Goal: Task Accomplishment & Management: Use online tool/utility

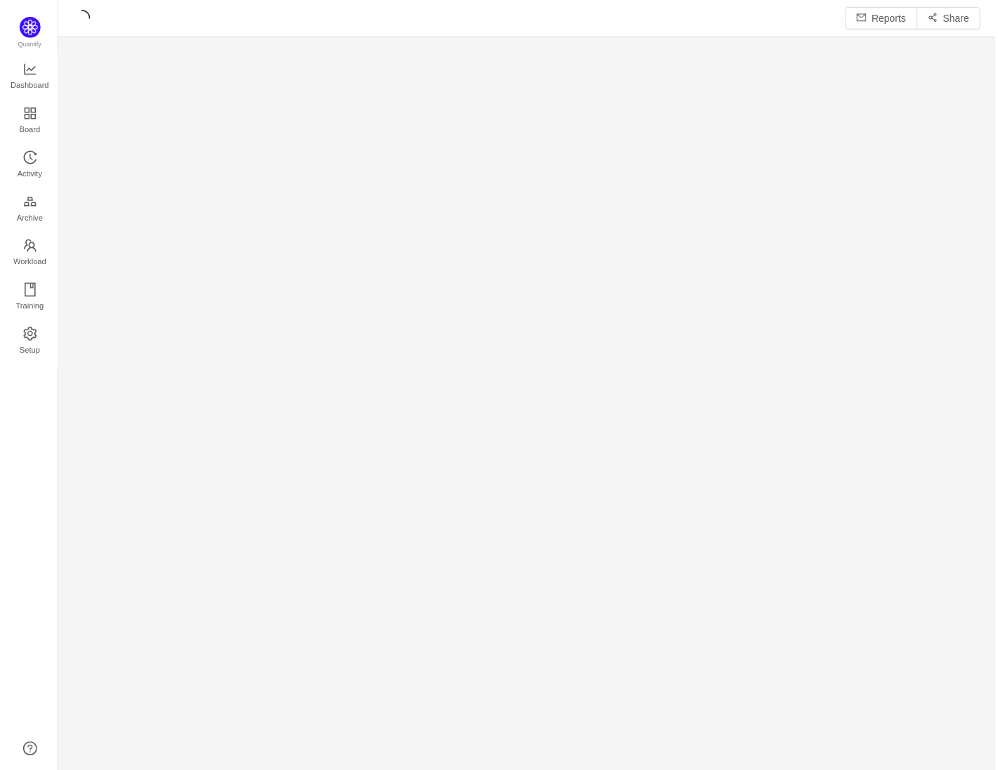
scroll to position [773, 942]
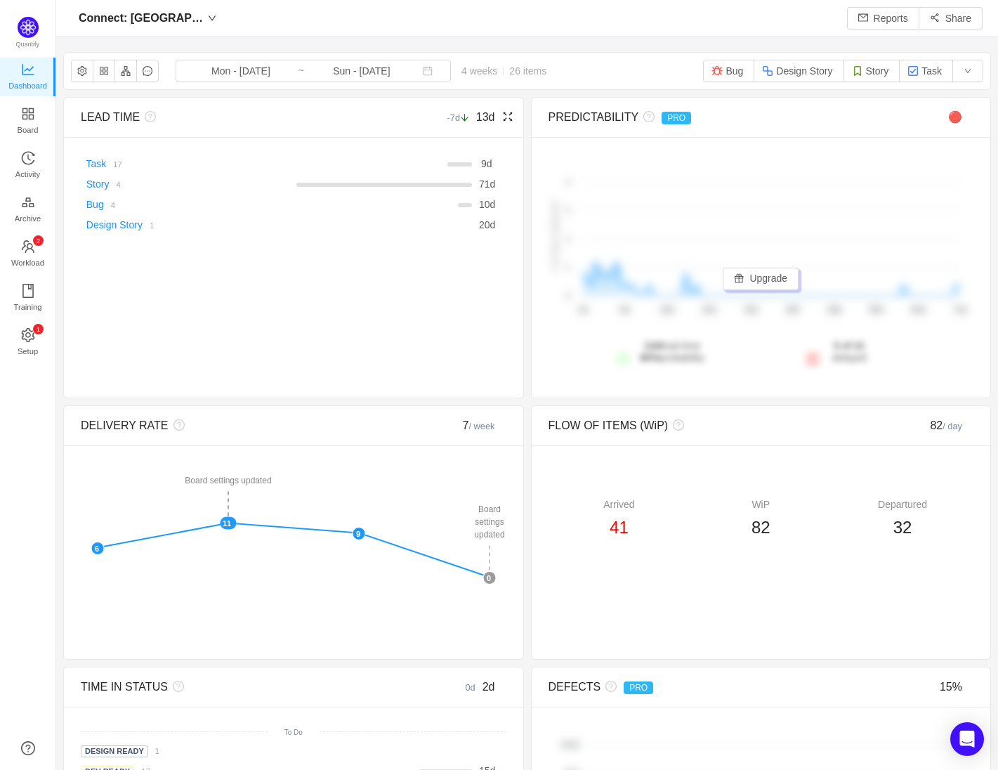
scroll to position [770, 942]
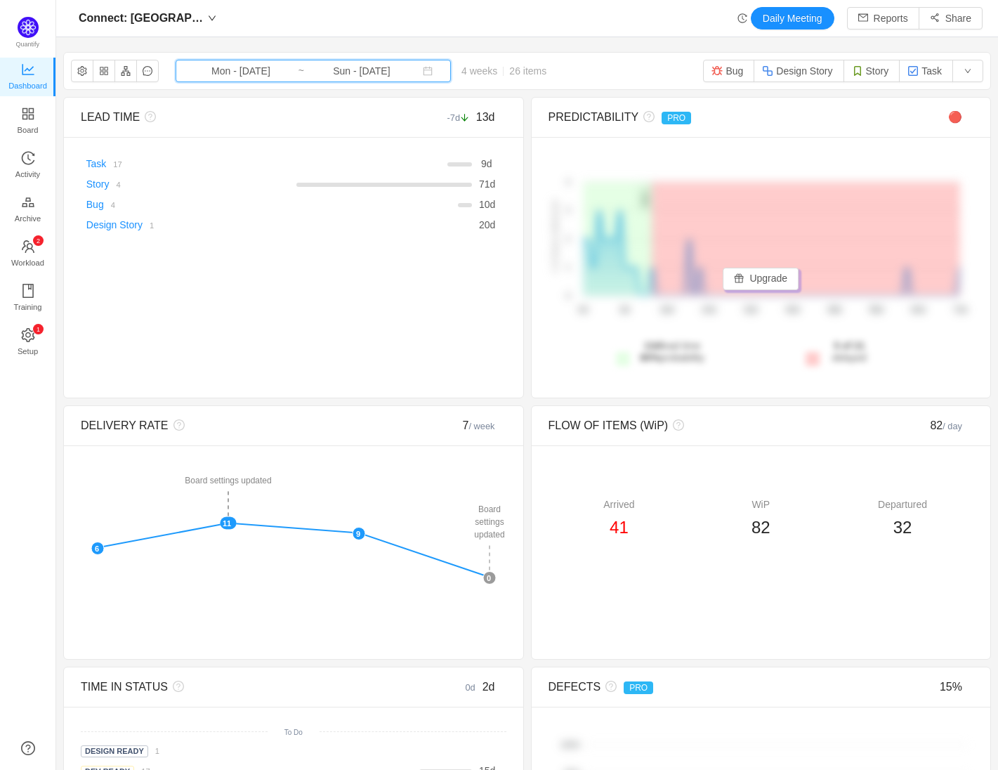
click at [399, 77] on span "Mon - [DATE] ~ Sun - [DATE]" at bounding box center [313, 71] width 275 height 22
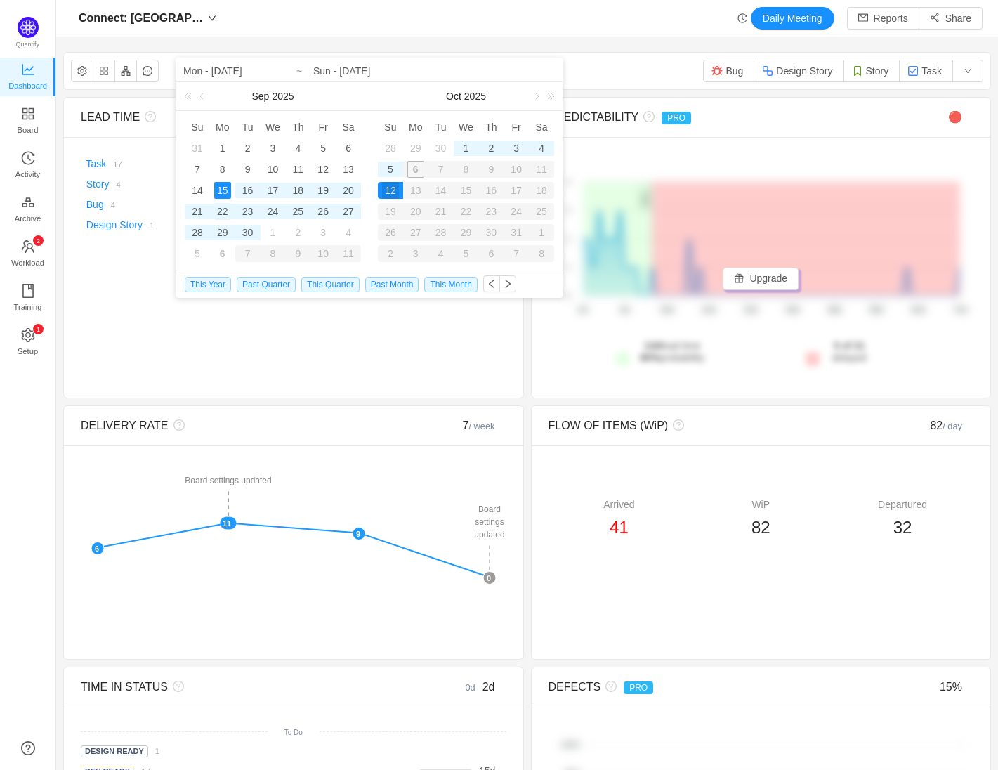
click at [219, 214] on div "22" at bounding box center [222, 211] width 17 height 17
click at [218, 211] on div "22" at bounding box center [222, 211] width 17 height 17
type input "Mon - [DATE]"
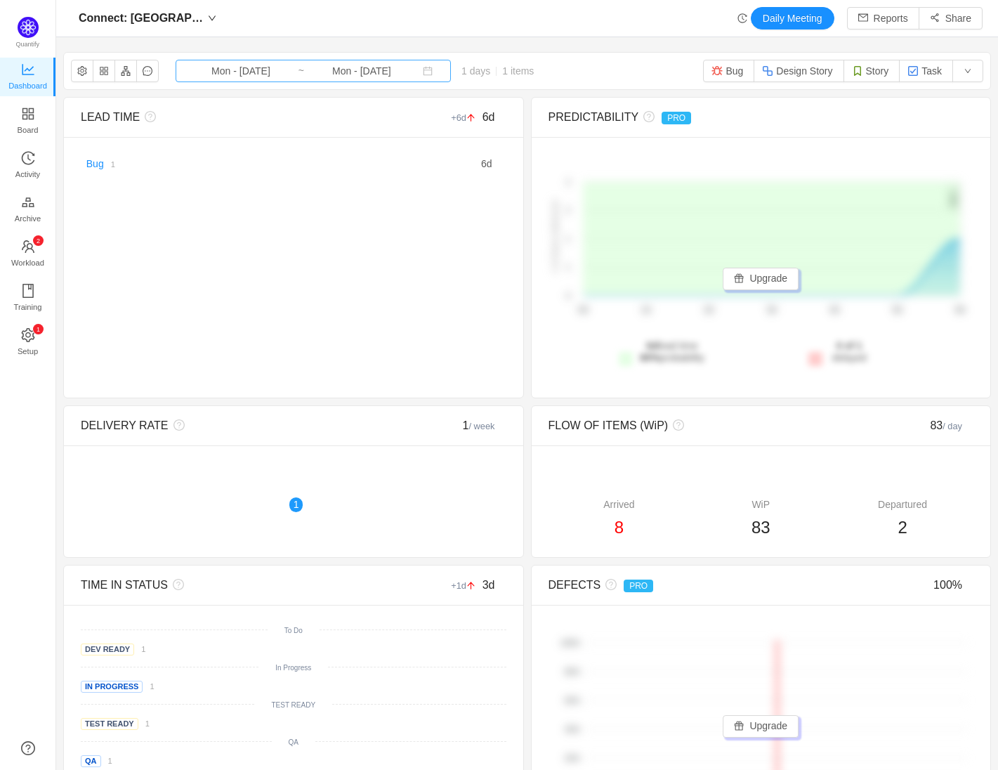
click at [359, 67] on input "Mon - [DATE]" at bounding box center [362, 70] width 114 height 15
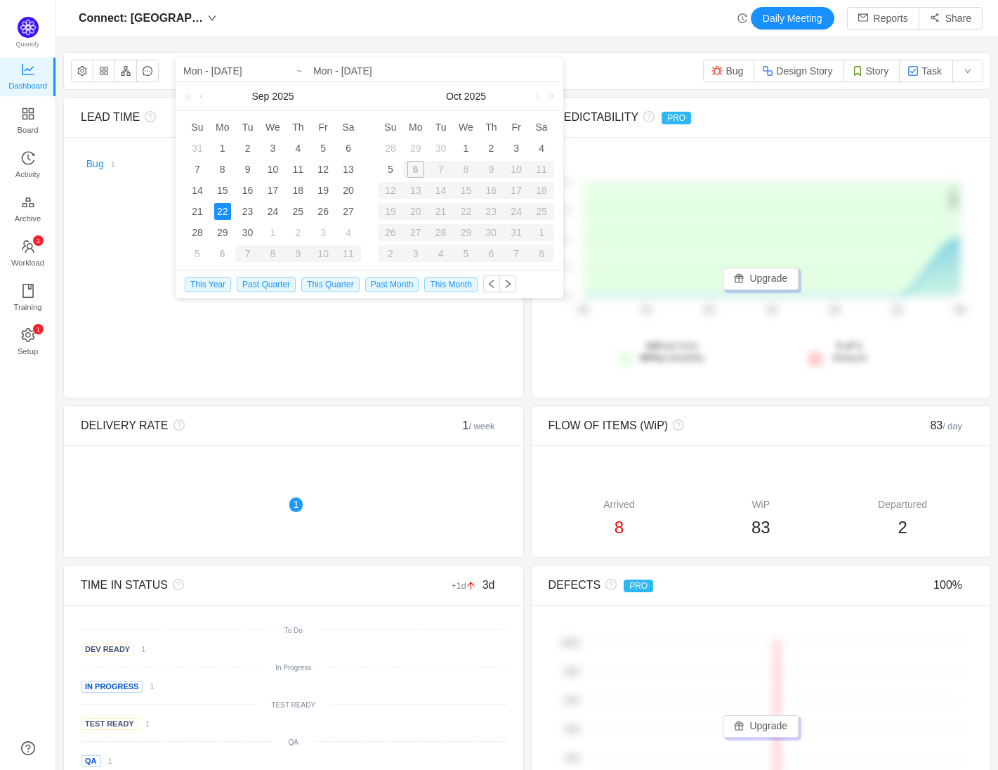
click at [418, 169] on div "6" at bounding box center [415, 169] width 25 height 17
click at [514, 149] on div "3" at bounding box center [516, 148] width 17 height 17
click at [237, 70] on input "Mon - [DATE]" at bounding box center [272, 71] width 179 height 17
click at [220, 217] on div "22" at bounding box center [222, 211] width 17 height 17
type input "Fri - [DATE]"
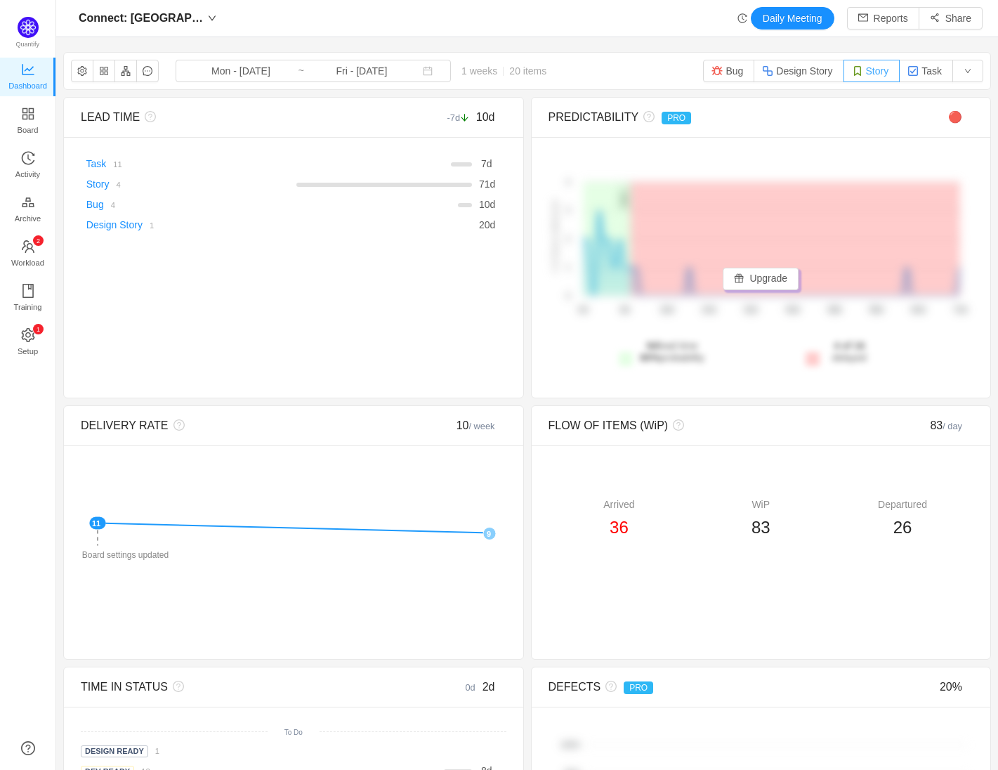
click at [874, 74] on button "Story" at bounding box center [872, 71] width 57 height 22
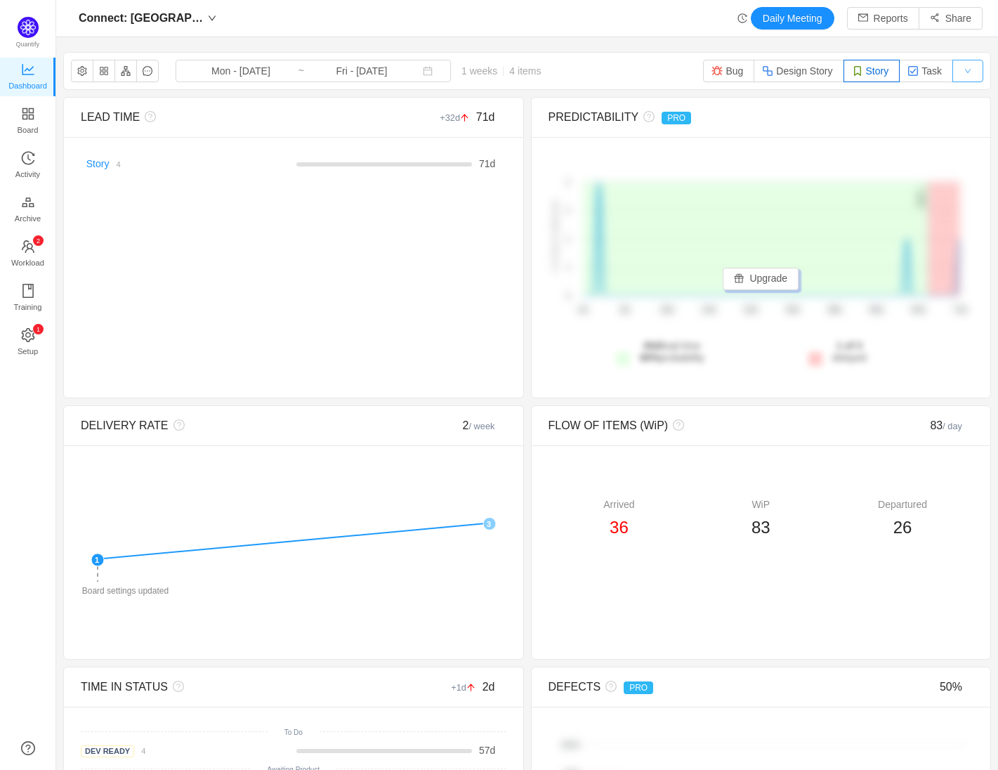
click at [971, 78] on button "button" at bounding box center [967, 71] width 31 height 22
click at [973, 95] on li "Reset" at bounding box center [973, 99] width 43 height 22
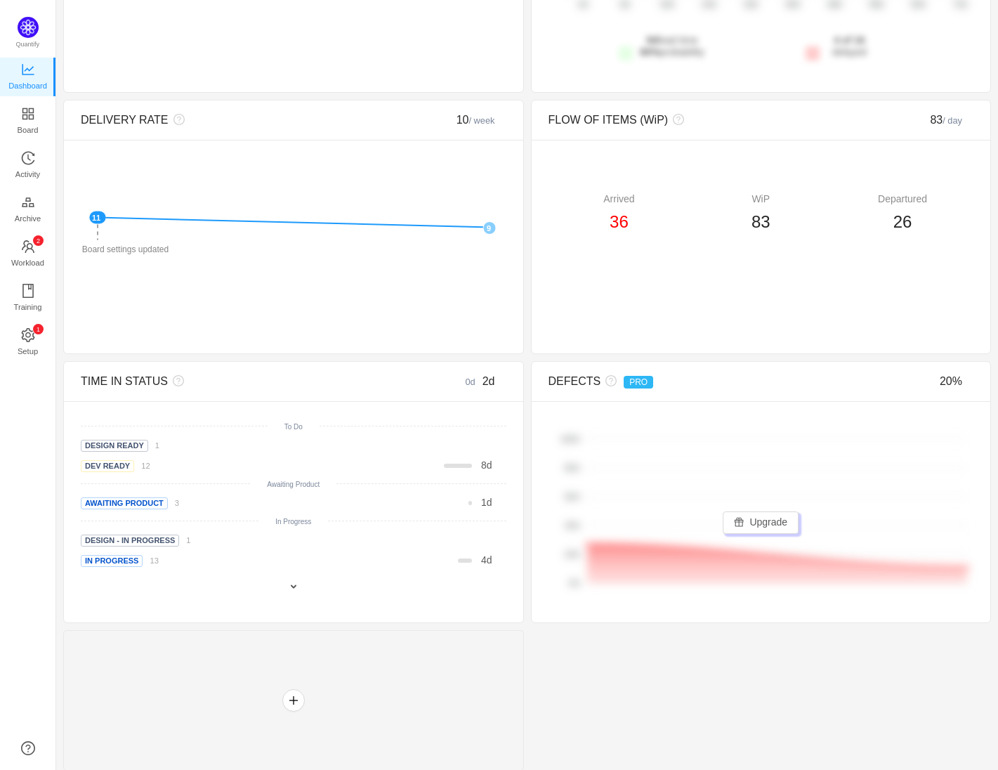
scroll to position [313, 0]
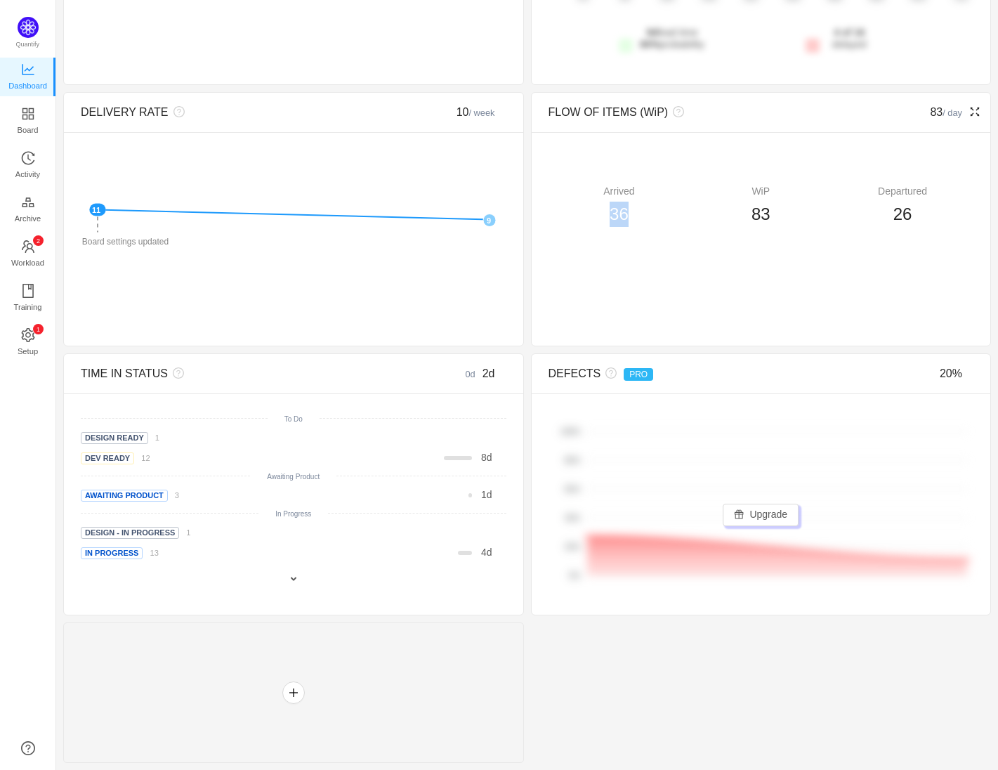
drag, startPoint x: 608, startPoint y: 216, endPoint x: 660, endPoint y: 216, distance: 52.7
click at [660, 216] on div "36" at bounding box center [620, 214] width 142 height 25
click at [766, 216] on span "83" at bounding box center [761, 213] width 19 height 19
drag, startPoint x: 787, startPoint y: 216, endPoint x: 725, endPoint y: 214, distance: 62.5
click at [725, 214] on div "83" at bounding box center [761, 214] width 142 height 25
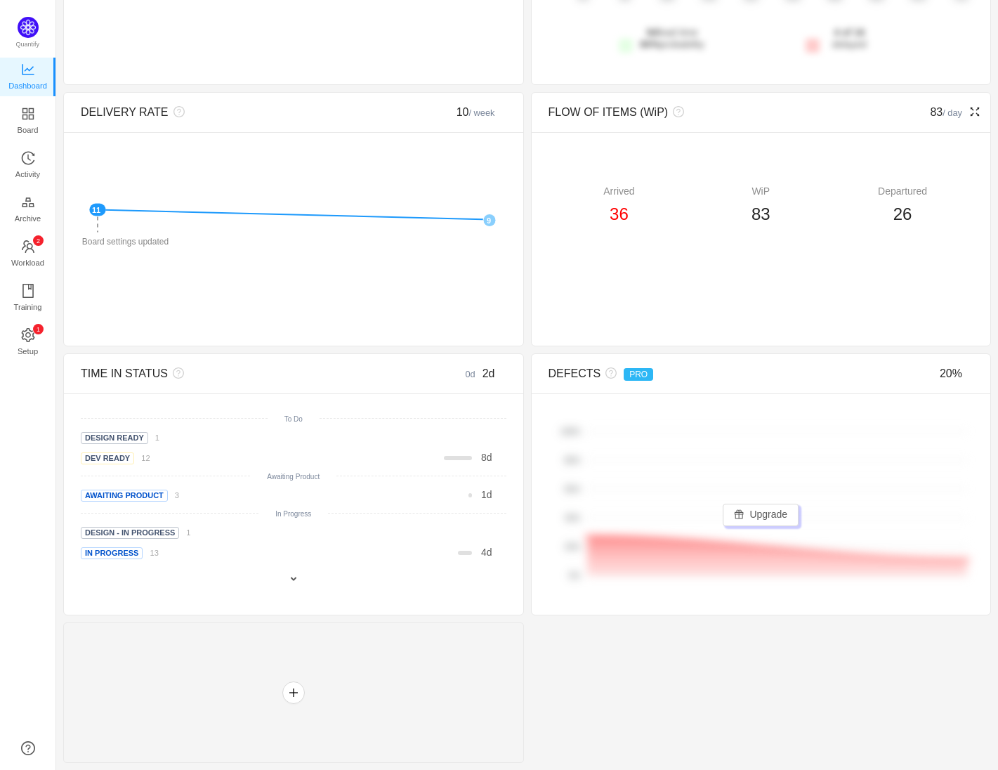
click at [782, 190] on div "WiP" at bounding box center [761, 191] width 142 height 15
click at [760, 193] on div "WiP" at bounding box center [761, 191] width 142 height 15
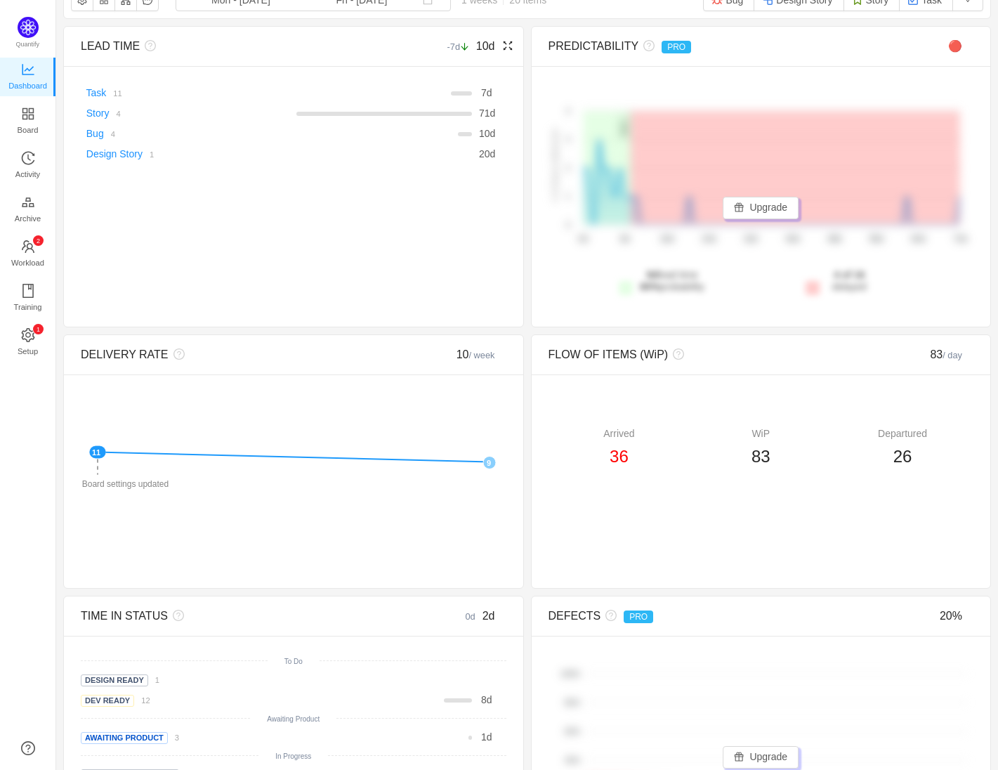
scroll to position [0, 0]
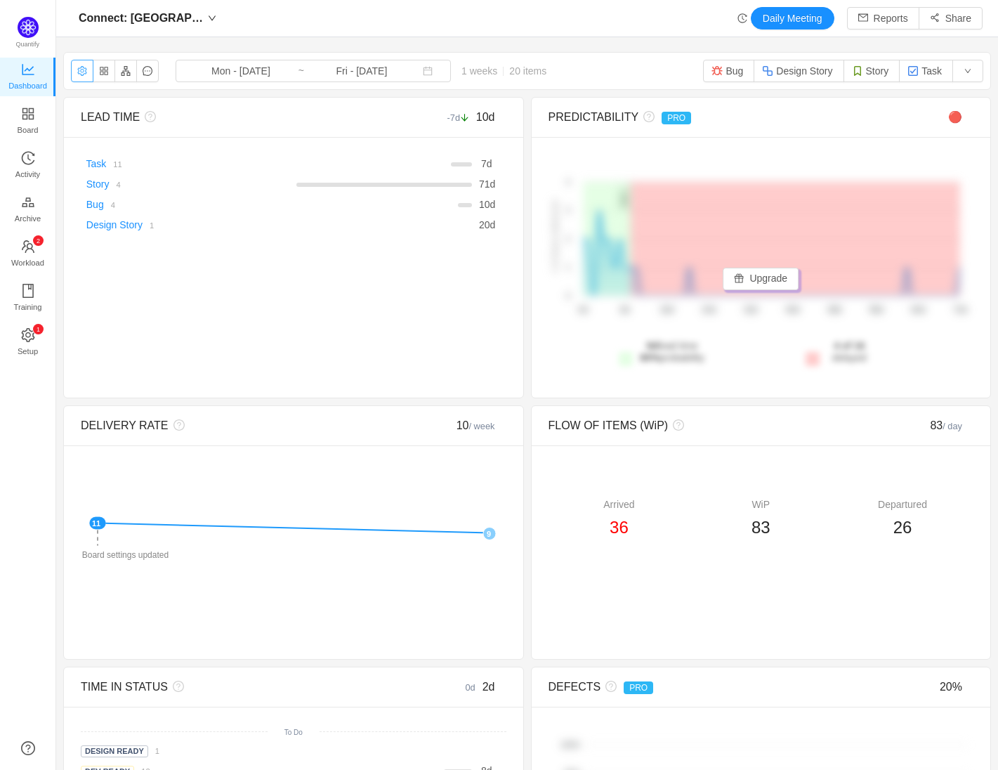
click at [75, 76] on button "button" at bounding box center [82, 71] width 22 height 22
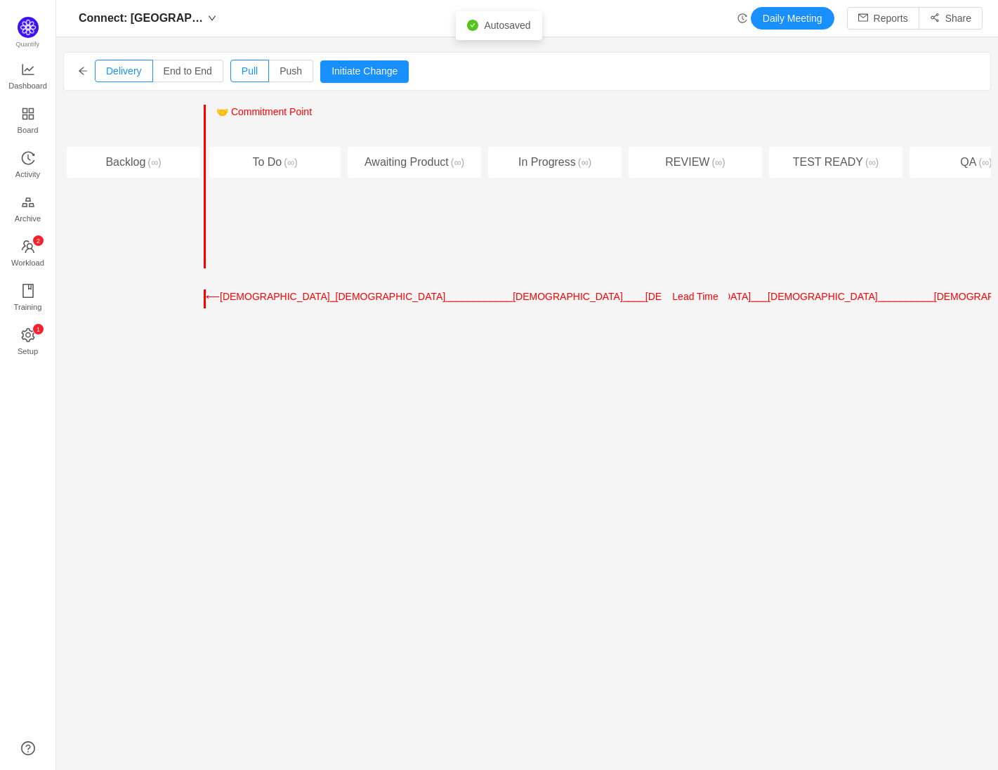
click at [254, 168] on div "To Do (∞)" at bounding box center [274, 162] width 131 height 31
click at [572, 168] on div "In Progress (∞)" at bounding box center [554, 162] width 133 height 31
click at [486, 159] on div "Entry Point ← → 🤝 Commitment Point ← → Work Started Delivery Point ← → In Progr…" at bounding box center [555, 187] width 140 height 164
click at [355, 72] on button "Initiate Change" at bounding box center [364, 71] width 88 height 22
click at [247, 131] on button "→" at bounding box center [247, 131] width 21 height 17
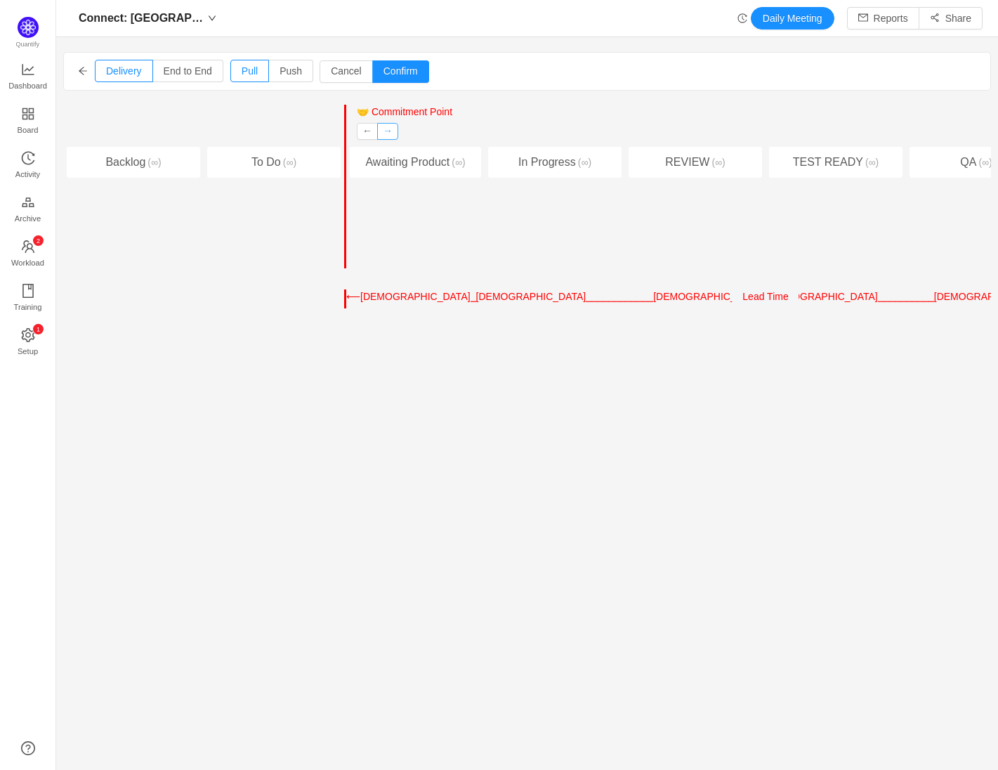
click at [391, 133] on button "→" at bounding box center [387, 131] width 21 height 17
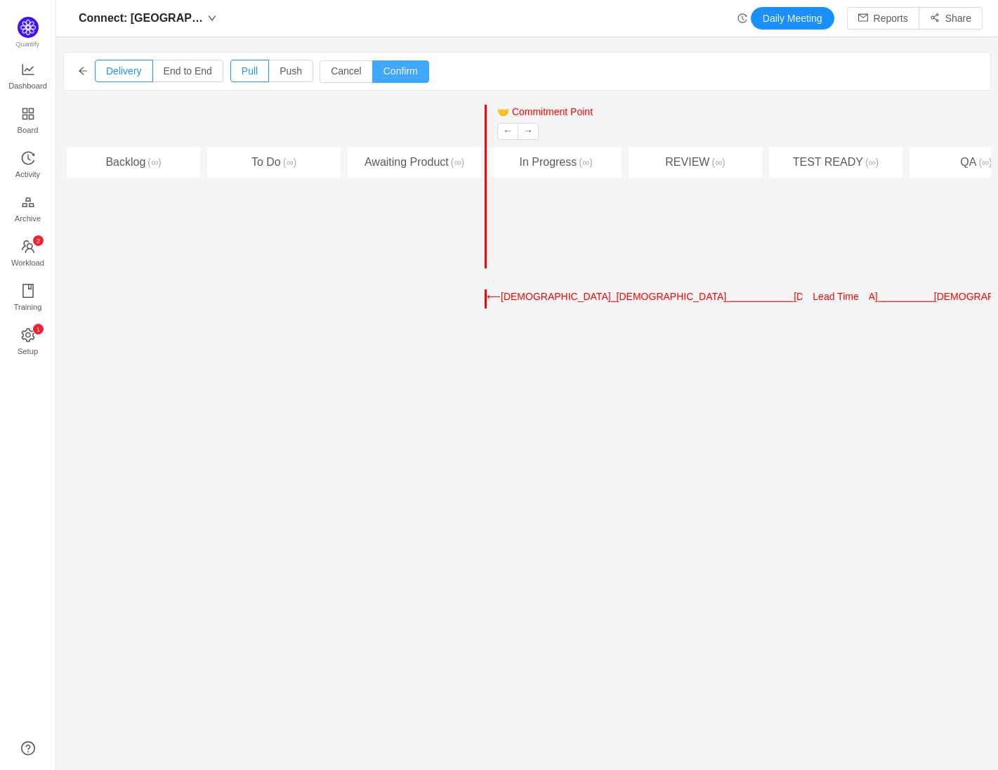
click at [421, 72] on button "Confirm" at bounding box center [400, 71] width 57 height 22
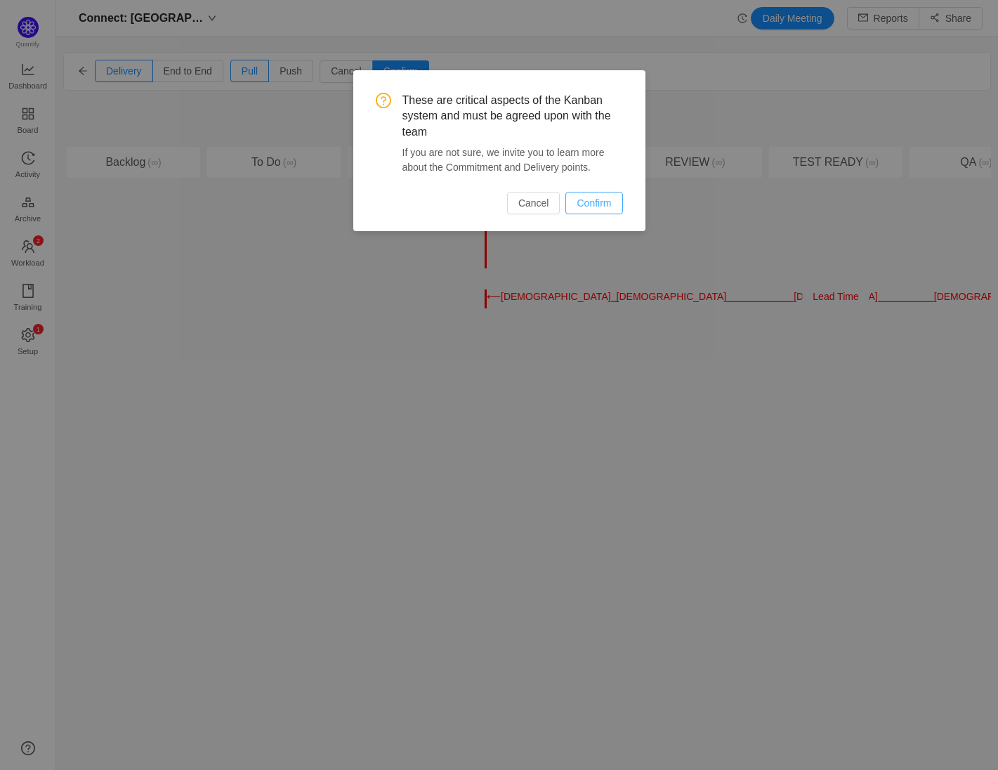
click at [600, 204] on button "Confirm" at bounding box center [593, 203] width 57 height 22
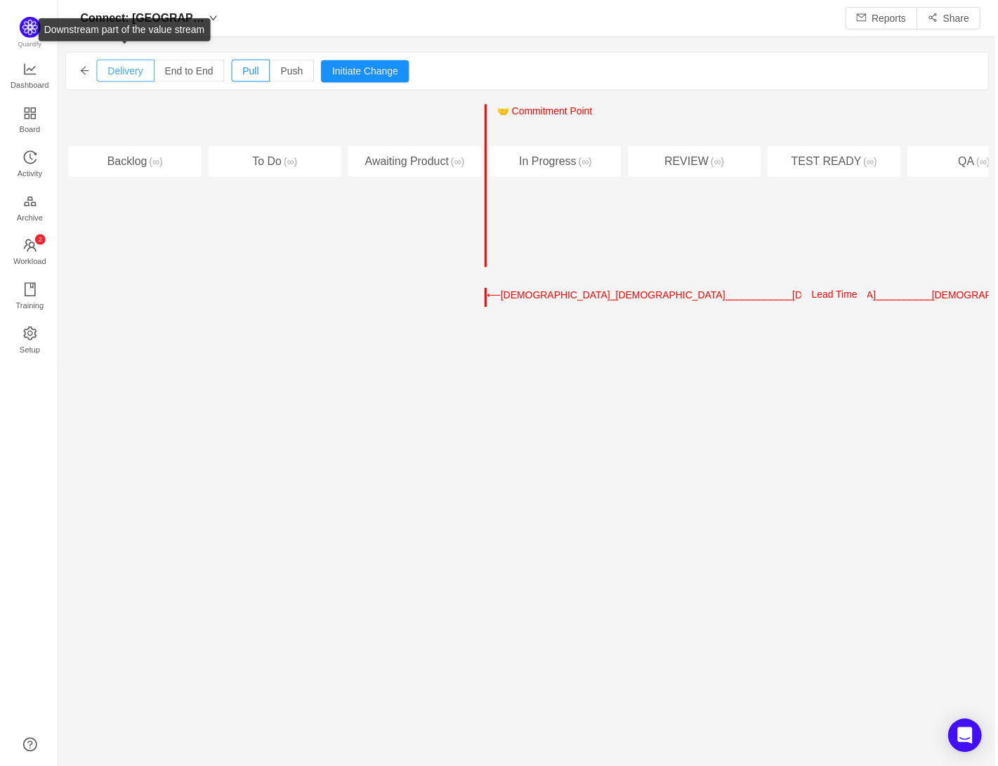
scroll to position [766, 942]
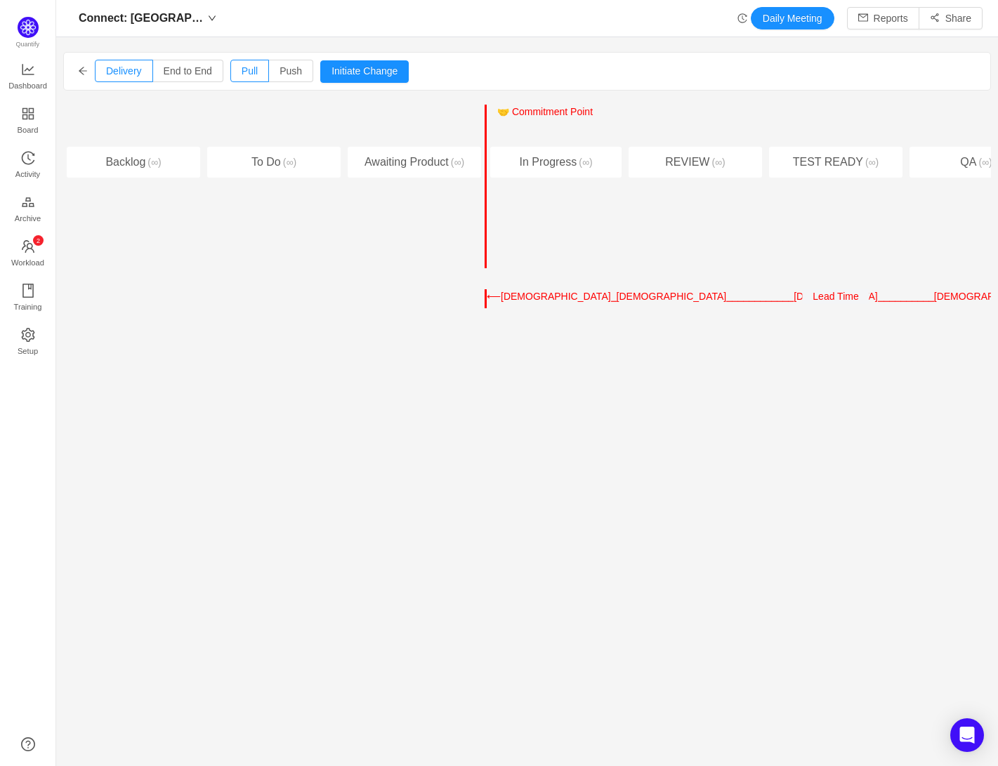
click at [86, 74] on icon "icon: arrow-left" at bounding box center [83, 71] width 10 height 10
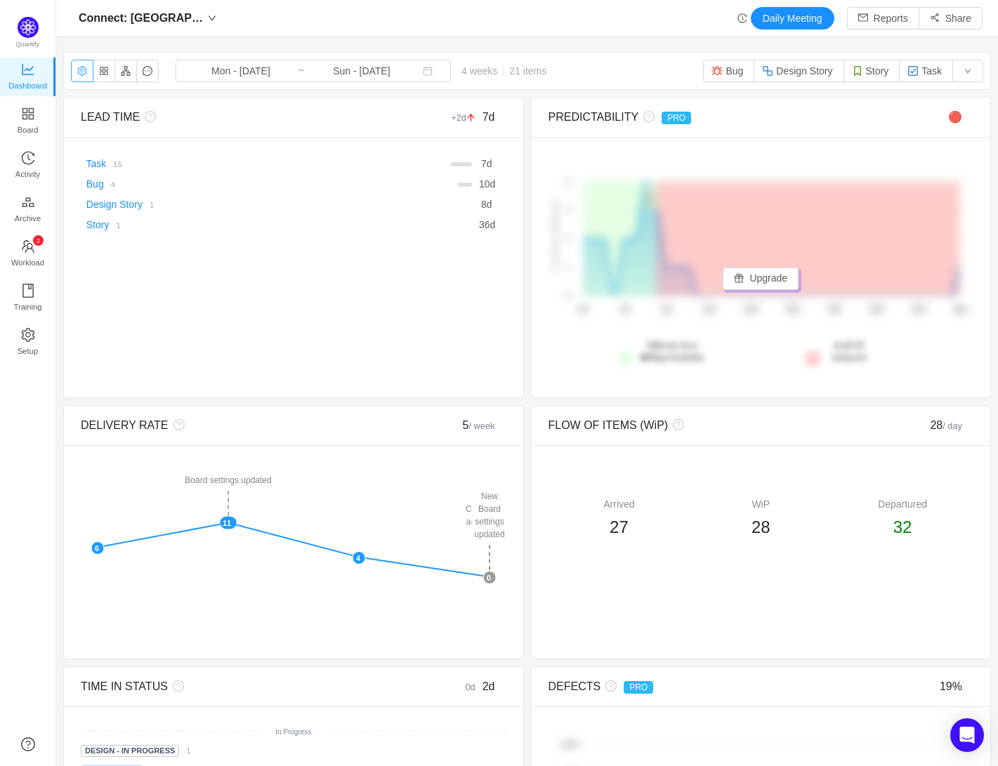
click at [79, 74] on button "button" at bounding box center [82, 71] width 22 height 22
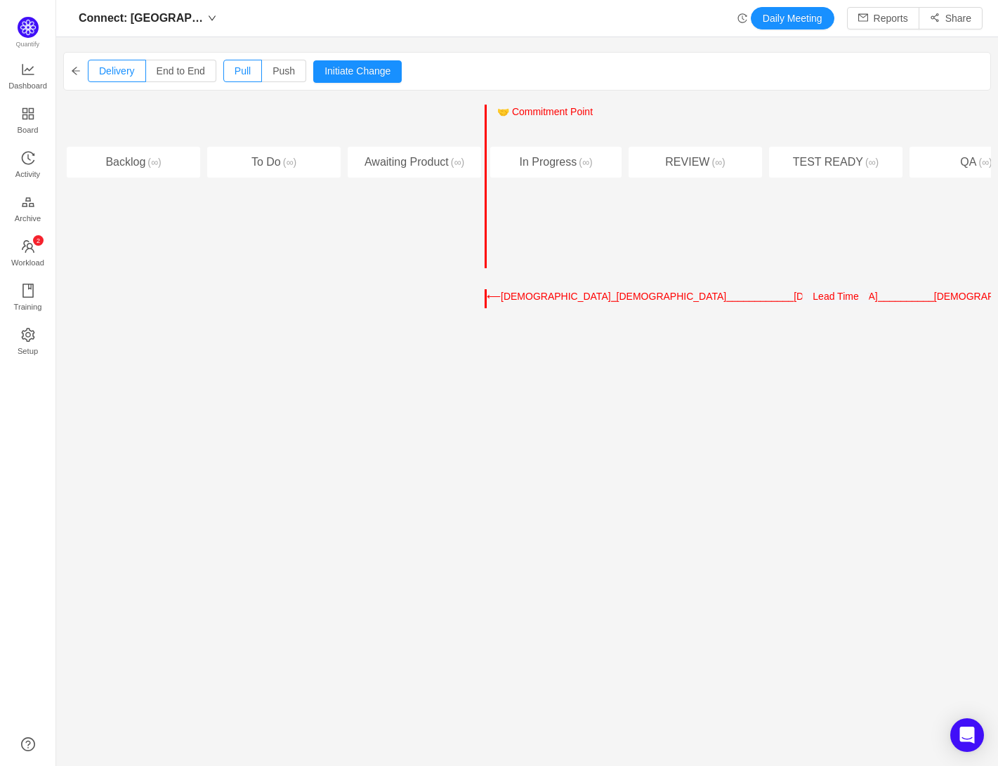
click at [78, 74] on icon "icon: arrow-left" at bounding box center [76, 71] width 10 height 10
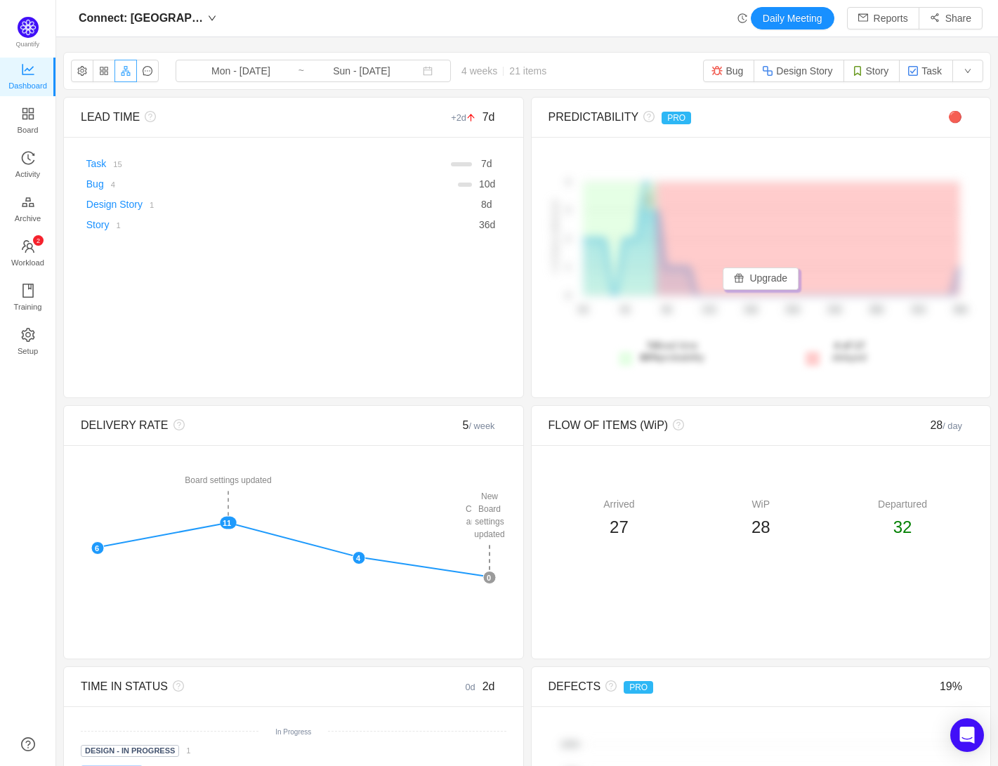
click at [131, 78] on button "button" at bounding box center [125, 71] width 22 height 22
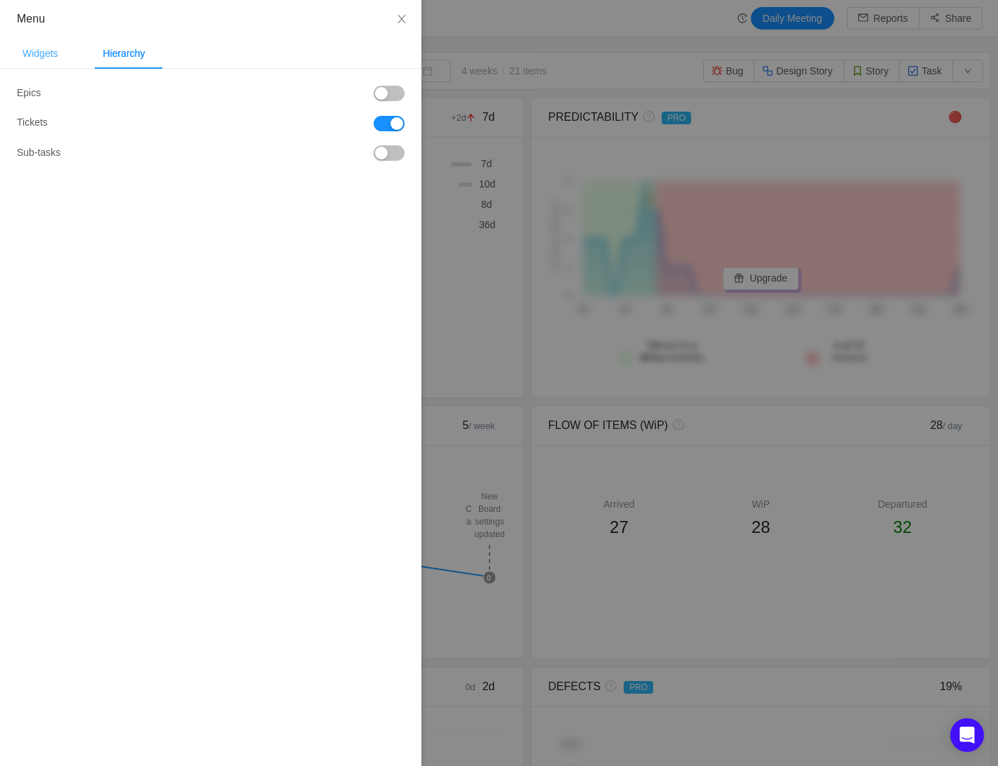
click at [51, 60] on div "Widgets" at bounding box center [40, 54] width 58 height 32
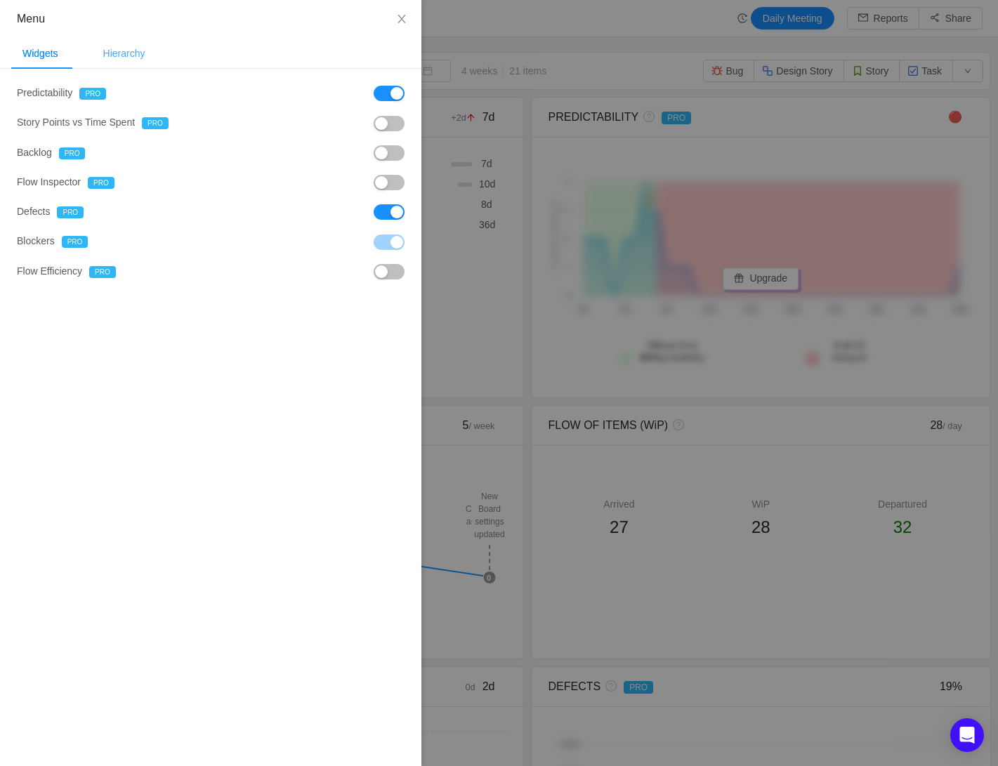
click at [129, 53] on div "Hierarchy" at bounding box center [124, 54] width 65 height 32
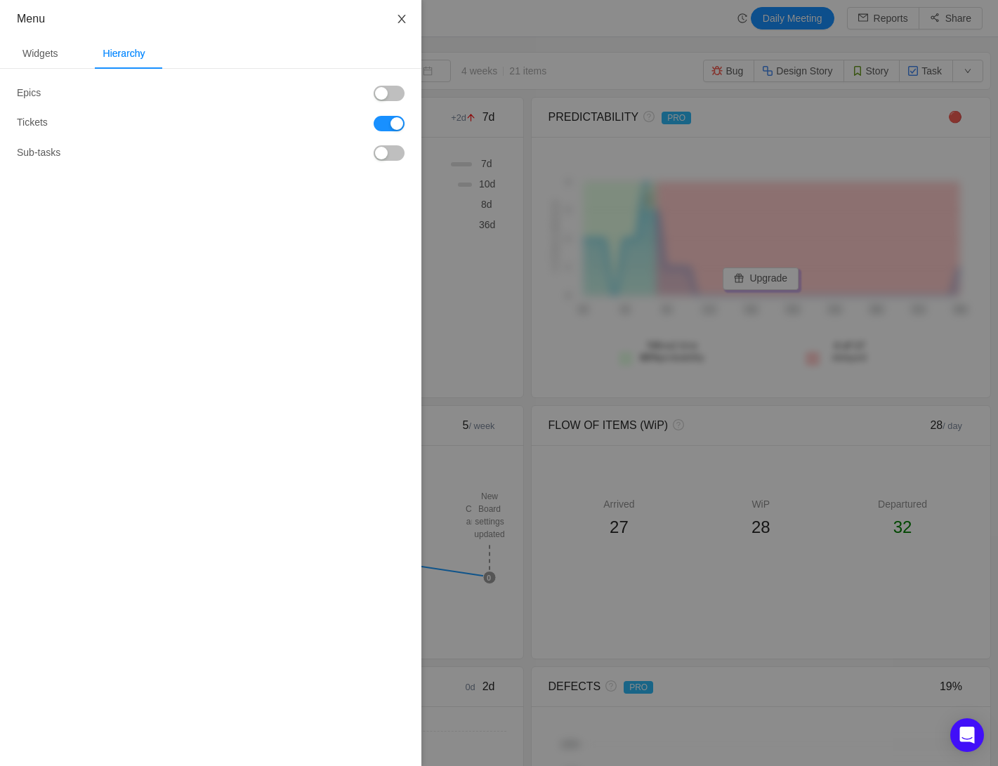
click at [402, 19] on icon "icon: close" at bounding box center [402, 19] width 8 height 8
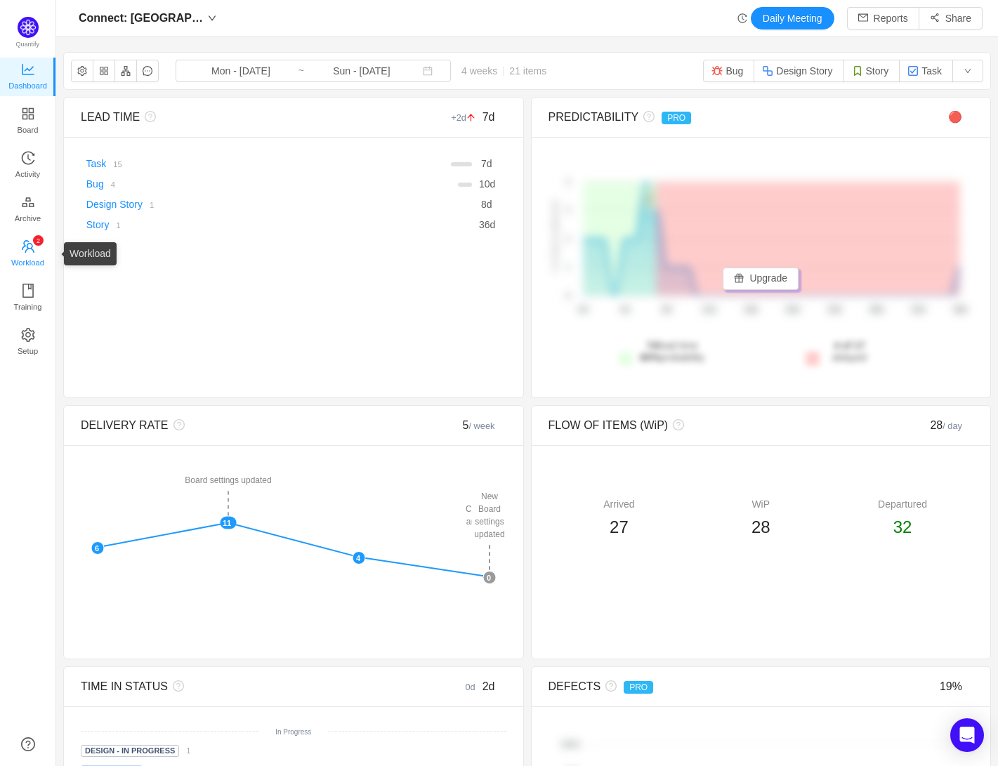
click at [29, 252] on span "Workload" at bounding box center [27, 263] width 33 height 28
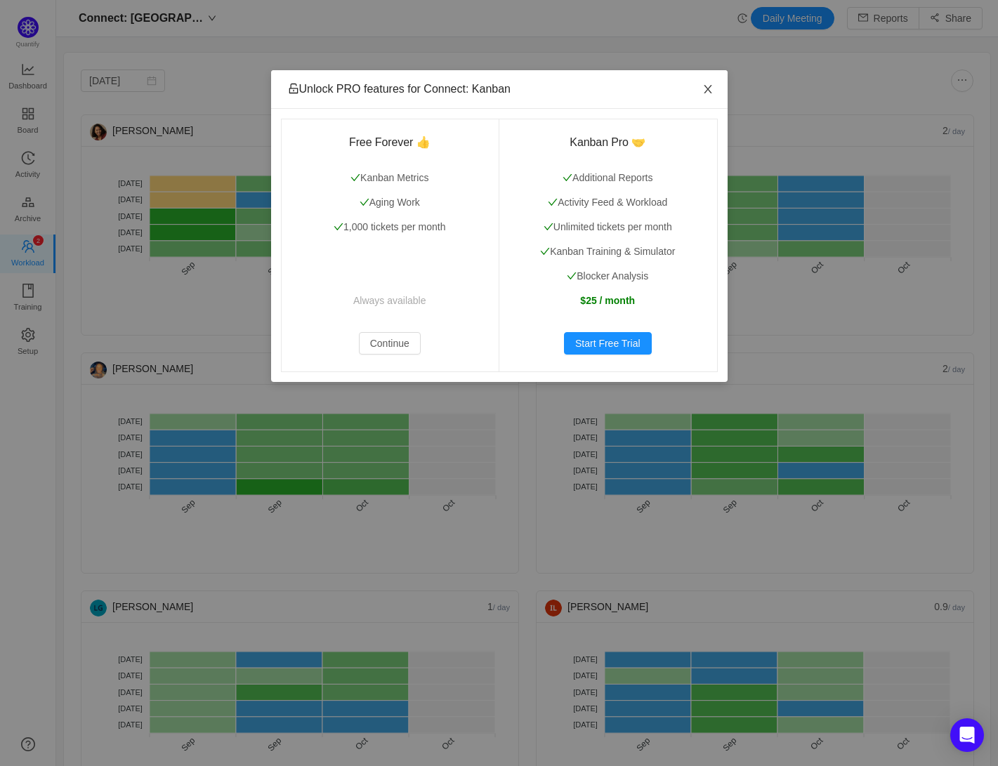
click at [700, 89] on span "Close" at bounding box center [707, 89] width 39 height 39
click at [716, 93] on span "Close" at bounding box center [707, 89] width 39 height 39
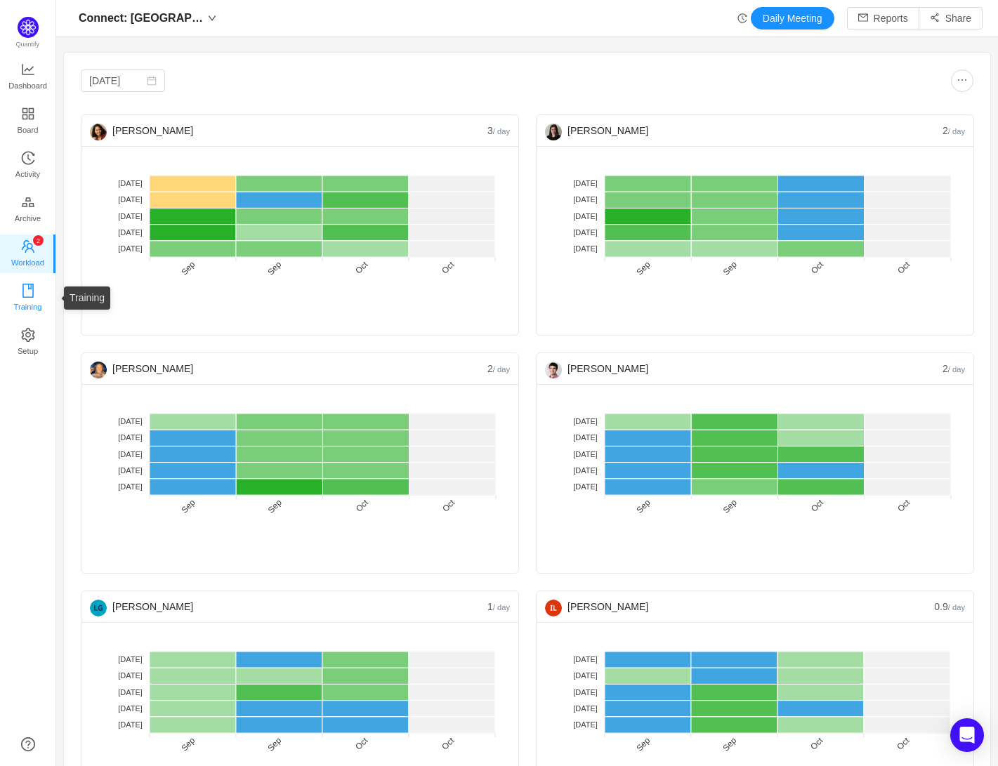
click at [22, 296] on span "Training" at bounding box center [27, 307] width 28 height 28
